Goal: Task Accomplishment & Management: Use online tool/utility

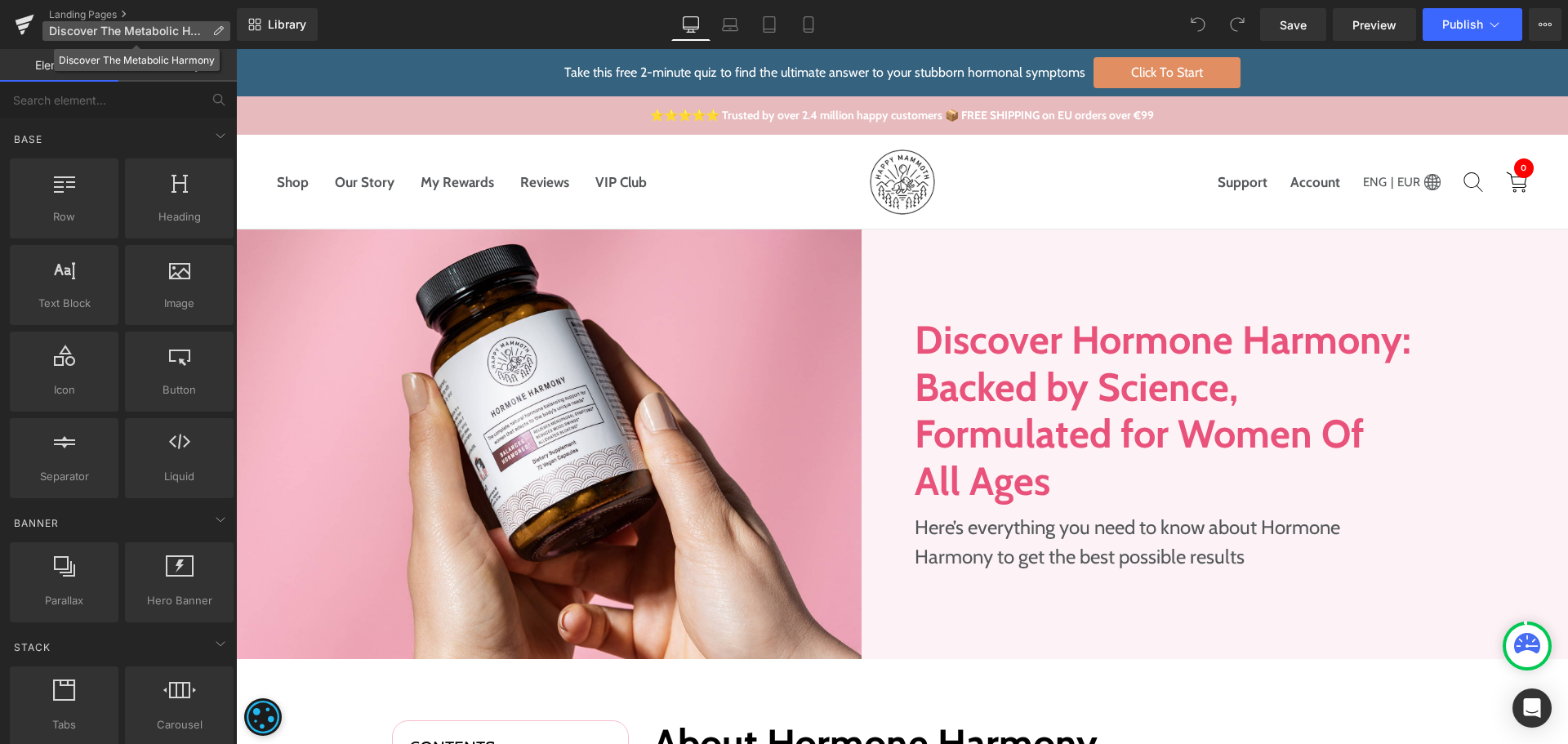
click at [179, 23] on p "Discover The Metabolic Harmony" at bounding box center [136, 30] width 188 height 20
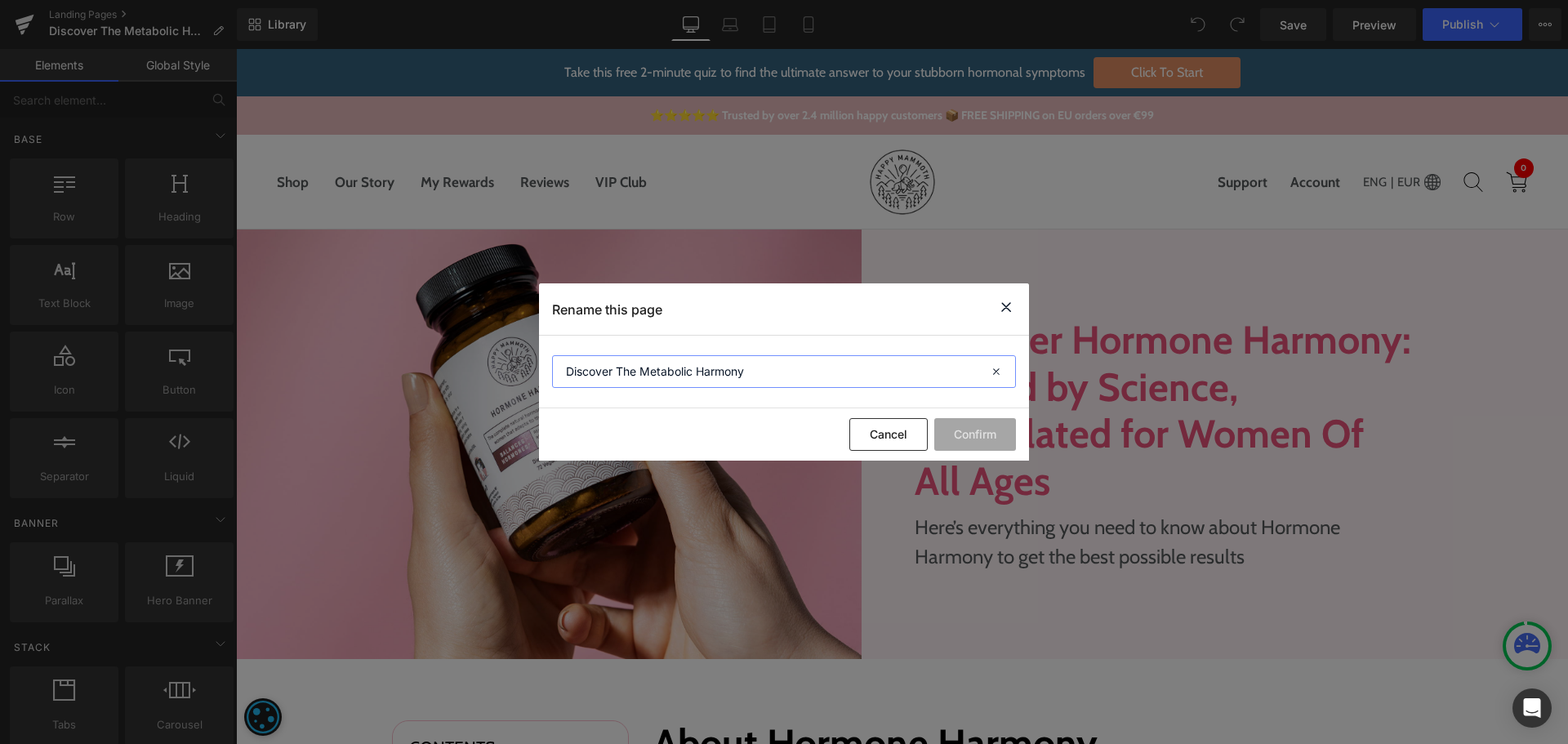
drag, startPoint x: 720, startPoint y: 372, endPoint x: 530, endPoint y: 430, distance: 198.7
click at [721, 372] on input "Discover The Metabolic Harmony" at bounding box center [784, 372] width 464 height 33
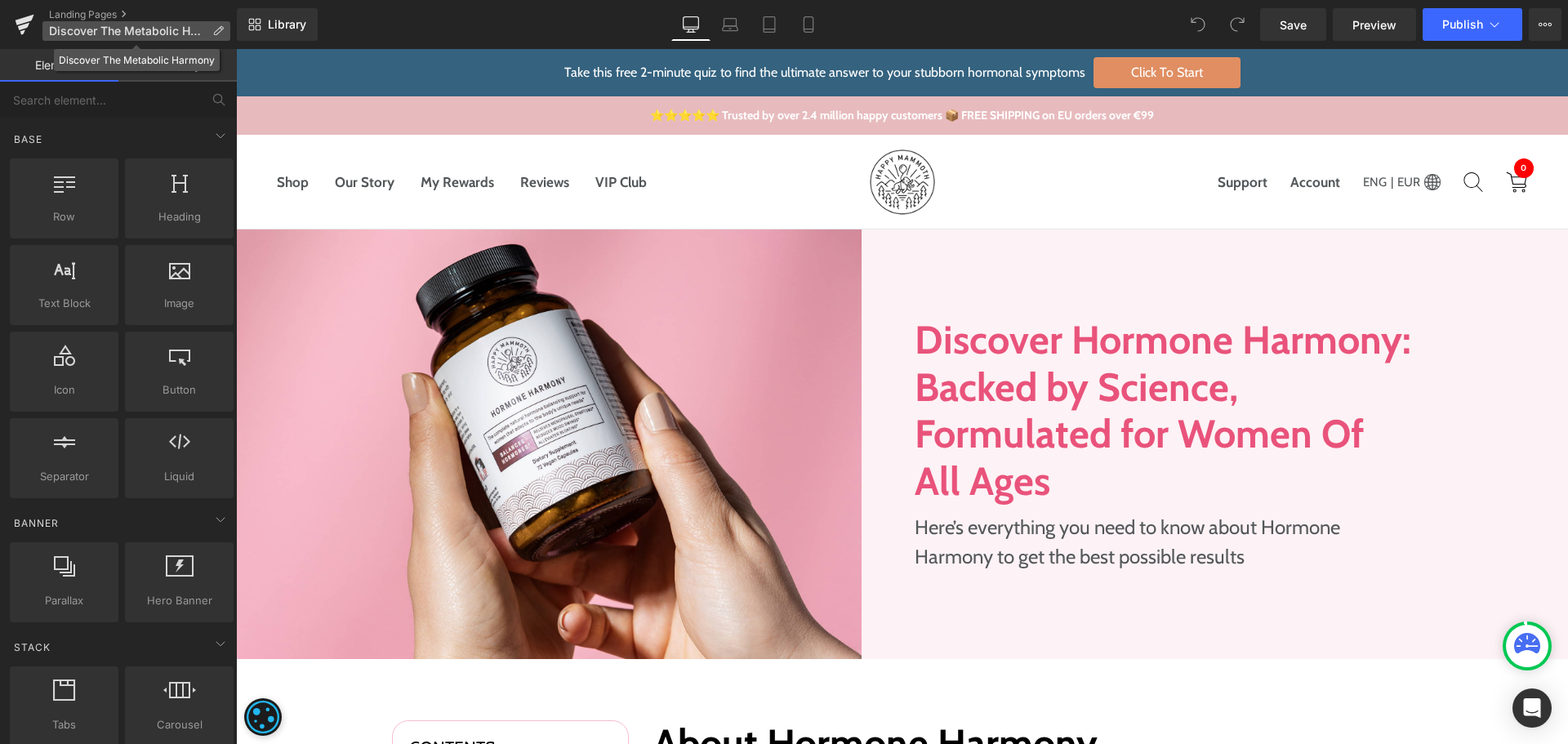
click at [150, 34] on span "Discover The Metabolic Harmony" at bounding box center [128, 31] width 157 height 13
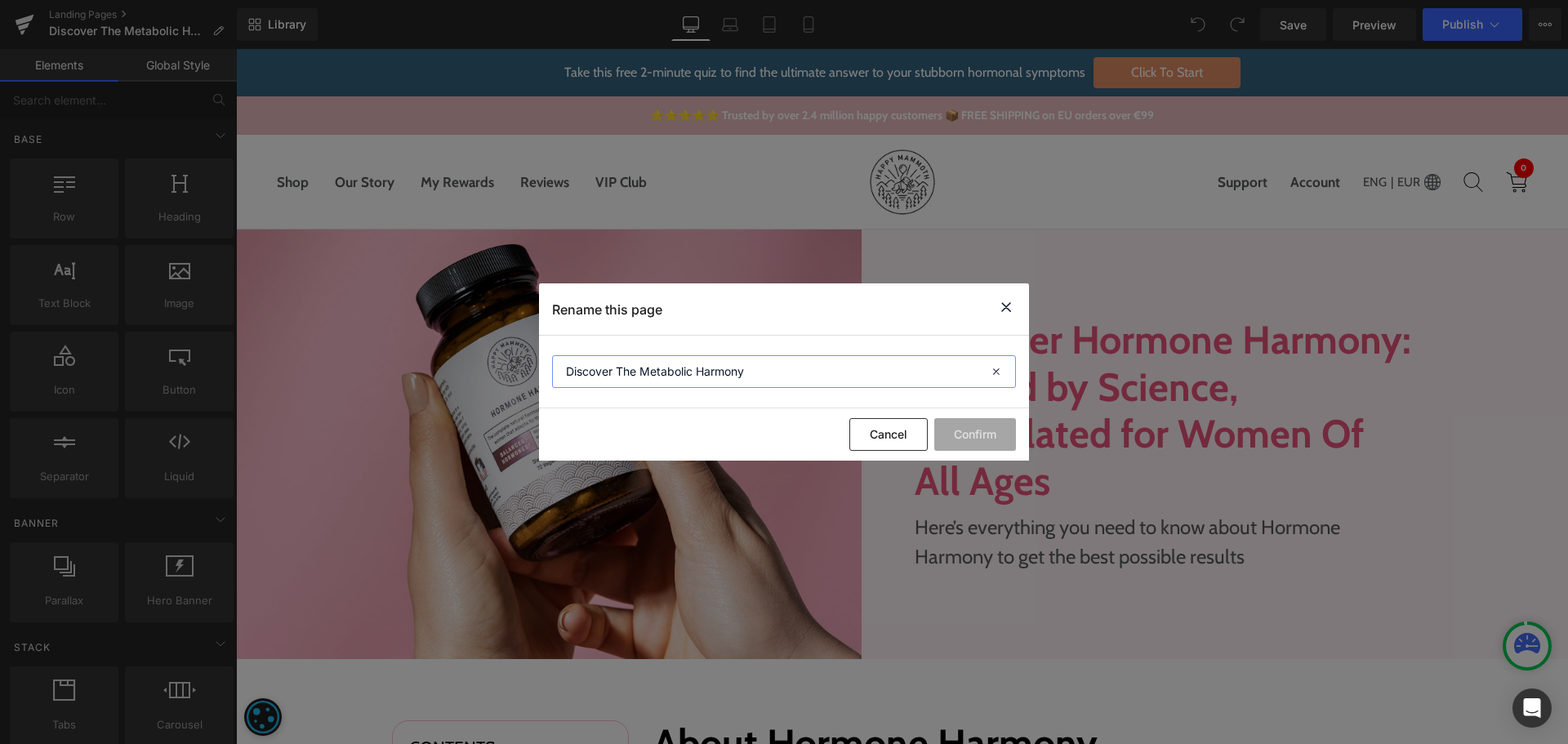
click at [670, 364] on input "Discover The Metabolic Harmony" at bounding box center [784, 372] width 464 height 33
click at [1012, 317] on icon at bounding box center [1006, 308] width 20 height 21
